Goal: Task Accomplishment & Management: Complete application form

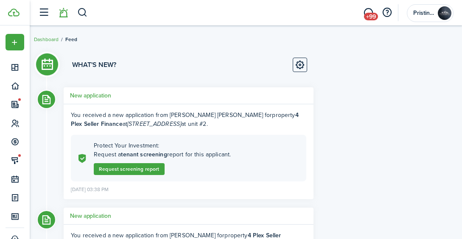
scroll to position [15, 0]
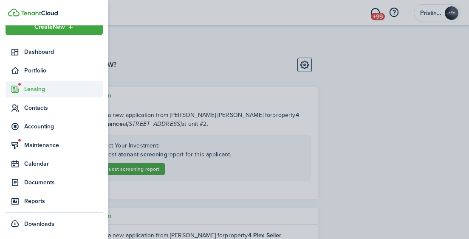
click at [25, 91] on span "Leasing" at bounding box center [63, 89] width 79 height 9
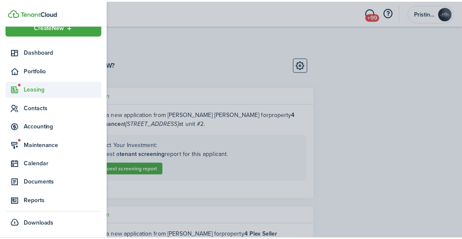
scroll to position [65, 0]
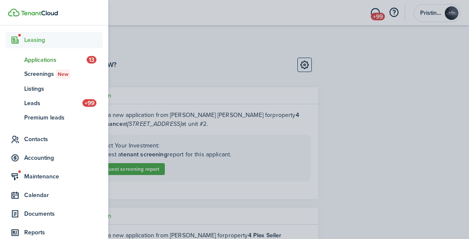
click at [36, 59] on span "Applications" at bounding box center [55, 60] width 62 height 9
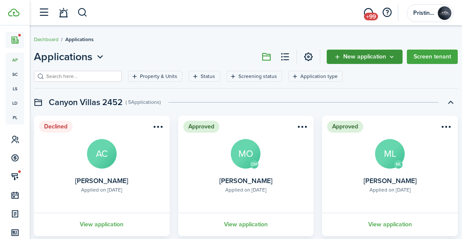
click at [363, 56] on span "New application" at bounding box center [364, 57] width 43 height 6
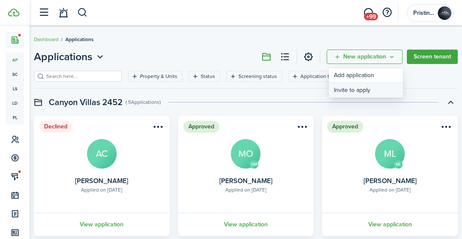
click at [349, 90] on button "Invite to apply" at bounding box center [366, 90] width 74 height 14
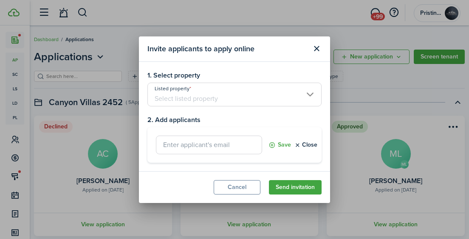
click at [180, 97] on input "Listed property" at bounding box center [234, 95] width 174 height 24
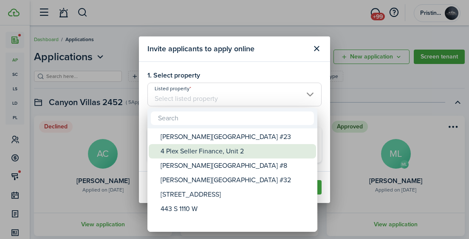
click at [179, 148] on div "4 Plex Seller Finance, Unit 2" at bounding box center [235, 151] width 150 height 14
type input "4 Plex Seller Finance, Unit 2"
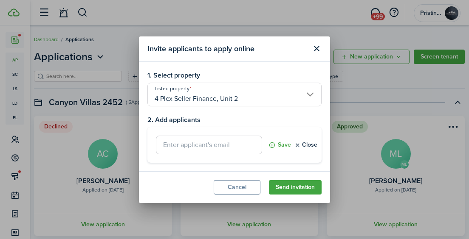
click at [169, 147] on input "text" at bounding box center [209, 145] width 106 height 19
paste input "[EMAIL_ADDRESS][DOMAIN_NAME]"
type input "[EMAIL_ADDRESS][DOMAIN_NAME]"
click at [282, 145] on button "Save" at bounding box center [279, 145] width 23 height 19
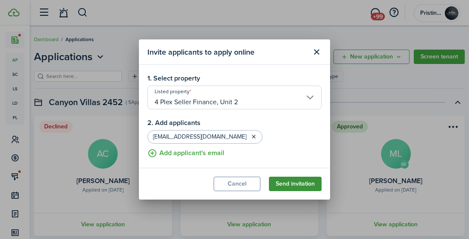
click at [286, 185] on button "Send invitation" at bounding box center [295, 184] width 53 height 14
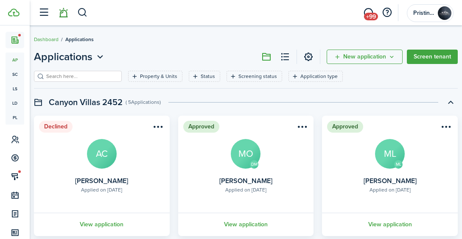
click at [66, 13] on link at bounding box center [63, 13] width 16 height 22
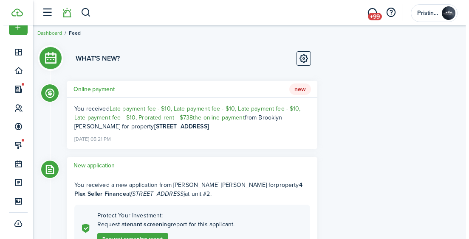
scroll to position [7, 0]
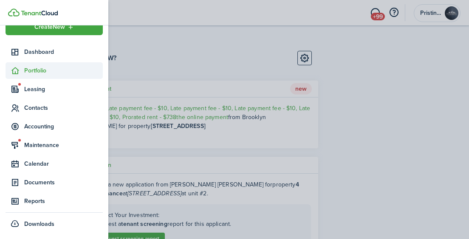
click at [35, 70] on span "Portfolio" at bounding box center [63, 70] width 79 height 9
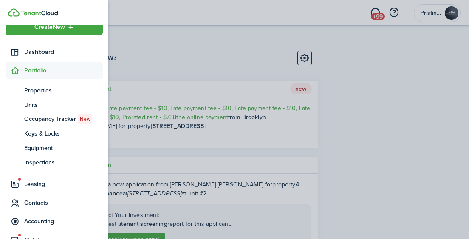
scroll to position [65, 0]
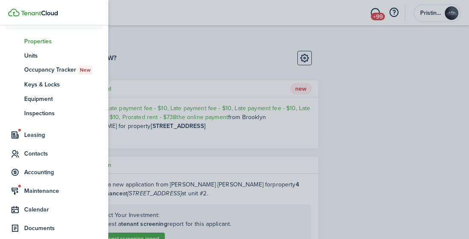
click at [37, 43] on span "Properties" at bounding box center [63, 41] width 79 height 9
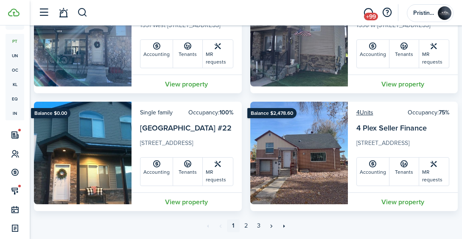
scroll to position [2855, 0]
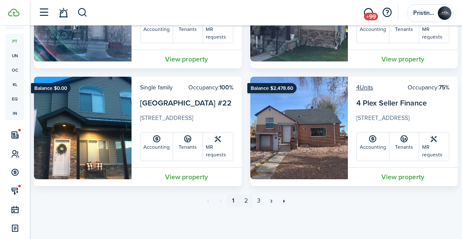
click at [246, 200] on link "2" at bounding box center [246, 201] width 13 height 13
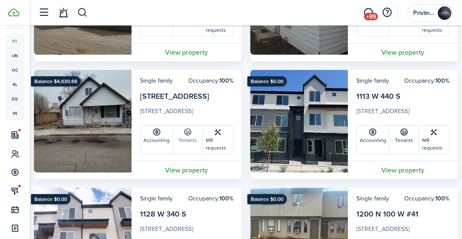
scroll to position [2622, 0]
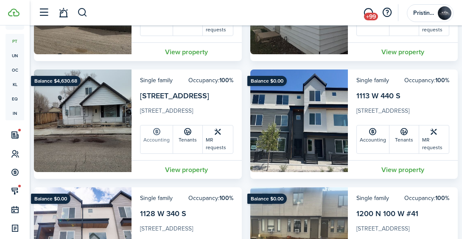
click at [162, 146] on link "Accounting" at bounding box center [157, 140] width 33 height 28
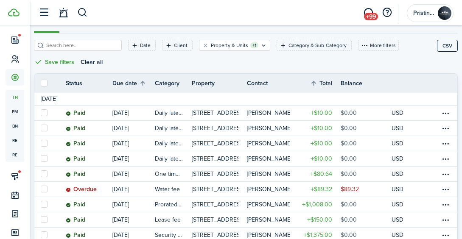
scroll to position [98, 0]
click at [65, 14] on link at bounding box center [63, 13] width 16 height 22
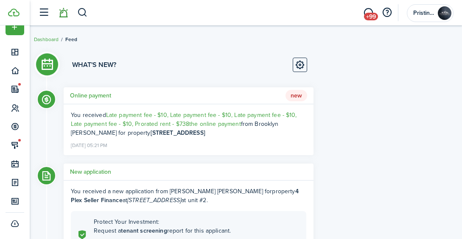
scroll to position [15, 0]
